Goal: Task Accomplishment & Management: Complete application form

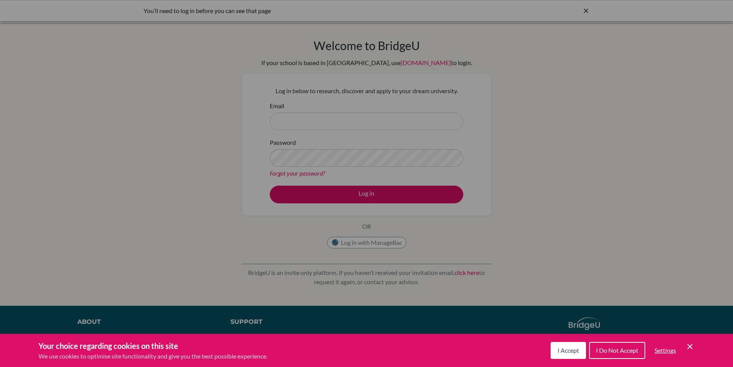
click at [290, 116] on div "Cookie Preferences" at bounding box center [366, 183] width 733 height 367
click at [476, 256] on div "Cookie Preferences" at bounding box center [366, 183] width 733 height 367
click at [568, 349] on span "I Accept" at bounding box center [569, 349] width 22 height 7
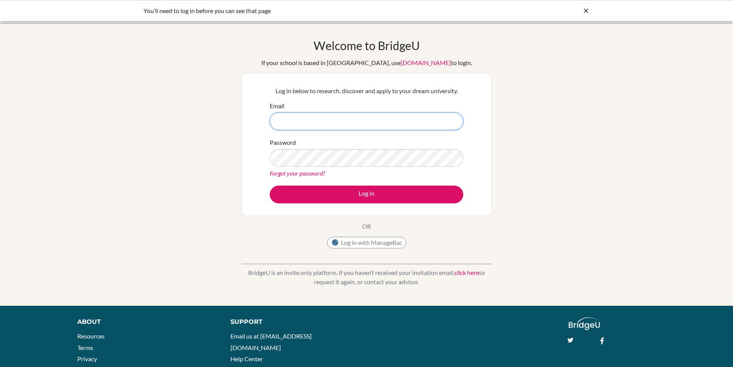
click at [311, 124] on input "Email" at bounding box center [367, 121] width 194 height 18
click at [308, 122] on input "Email" at bounding box center [367, 121] width 194 height 18
type input "stahtasiz@tedankara.k12.tr"
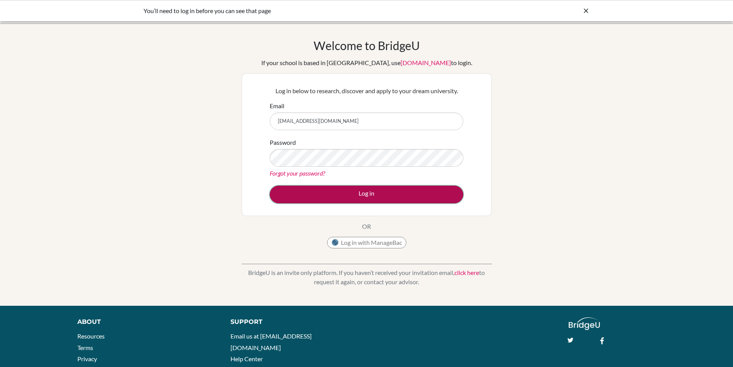
click at [364, 194] on button "Log in" at bounding box center [367, 194] width 194 height 18
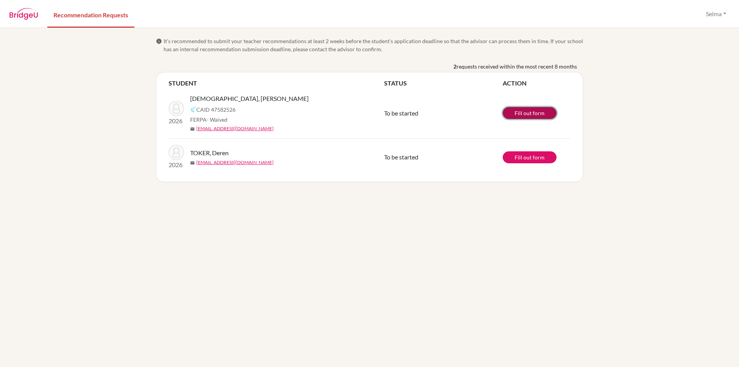
click at [530, 113] on link "Fill out form" at bounding box center [530, 113] width 54 height 12
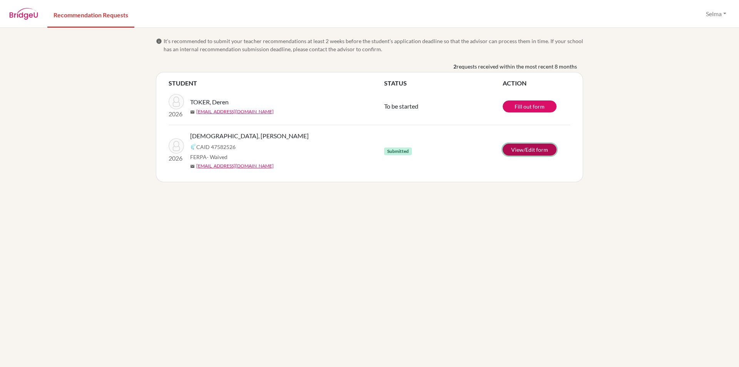
click at [516, 148] on link "View/Edit form" at bounding box center [530, 150] width 54 height 12
click at [523, 153] on link "View/Edit form" at bounding box center [530, 150] width 54 height 12
click at [718, 15] on button "Selma" at bounding box center [715, 14] width 27 height 15
click at [541, 173] on td "View/Edit form" at bounding box center [537, 150] width 68 height 51
click at [725, 15] on button "Selma" at bounding box center [715, 14] width 27 height 15
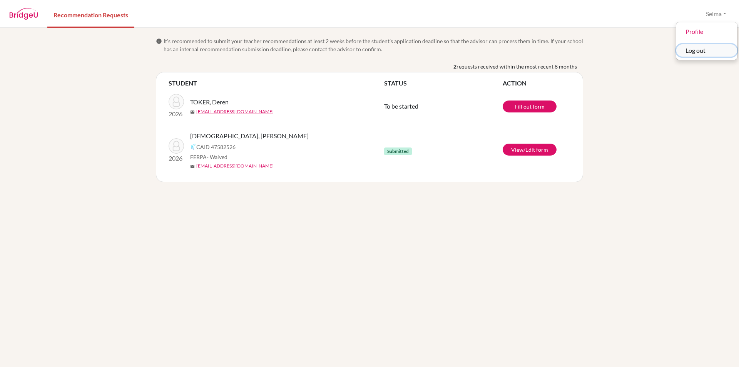
click at [696, 55] on button "Log out" at bounding box center [706, 50] width 61 height 12
